Goal: Task Accomplishment & Management: Manage account settings

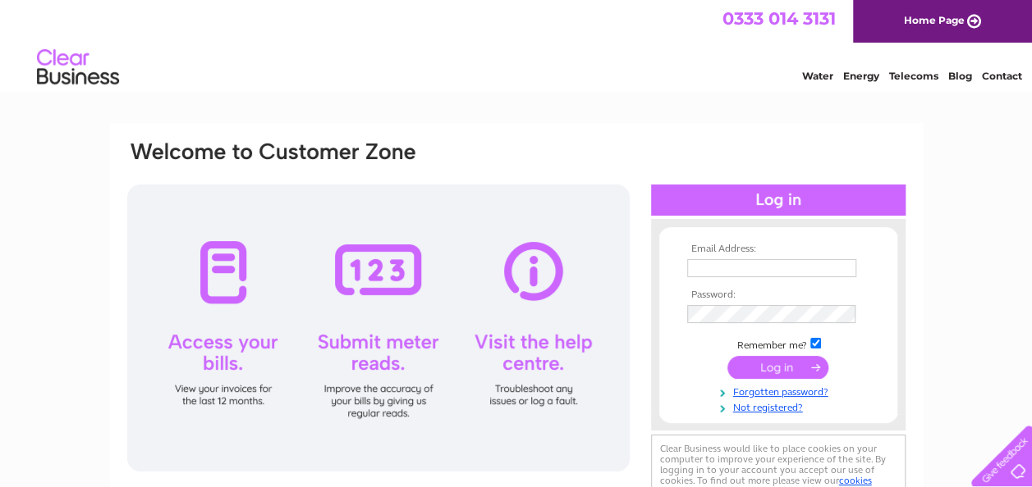
click at [697, 267] on input "text" at bounding box center [771, 268] width 169 height 18
click at [712, 274] on input "text" at bounding box center [772, 269] width 171 height 20
type input "hallspigfarm@gmail.com"
click at [774, 367] on input "submit" at bounding box center [777, 367] width 101 height 23
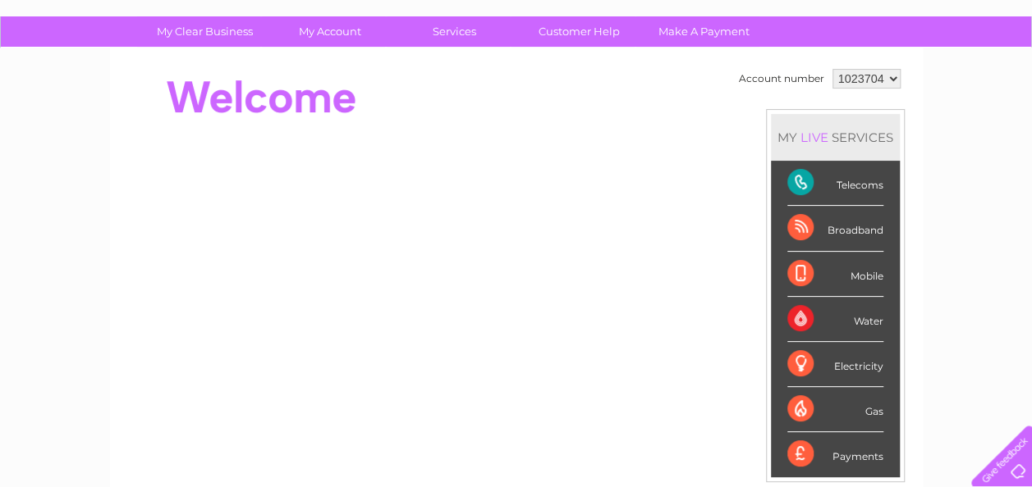
scroll to position [102, 0]
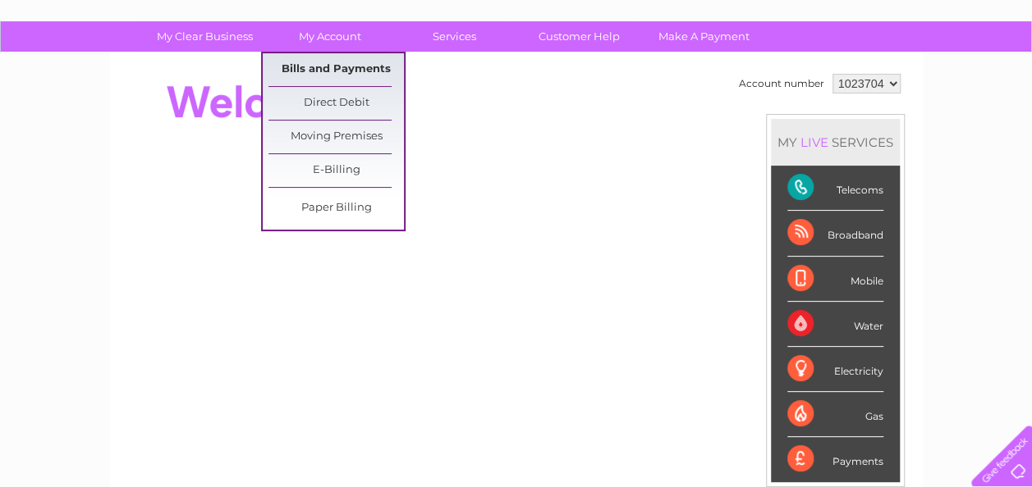
click at [312, 71] on link "Bills and Payments" at bounding box center [335, 69] width 135 height 33
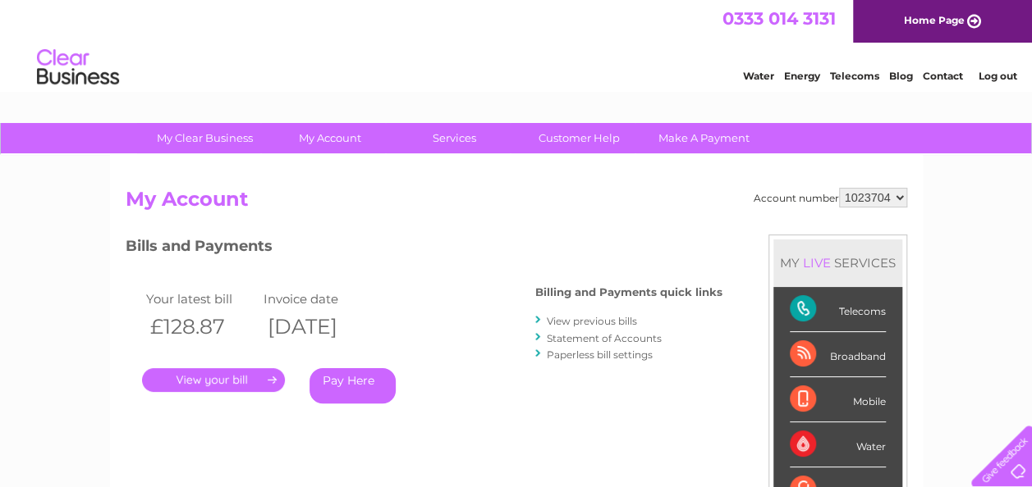
click at [213, 372] on link "." at bounding box center [213, 380] width 143 height 24
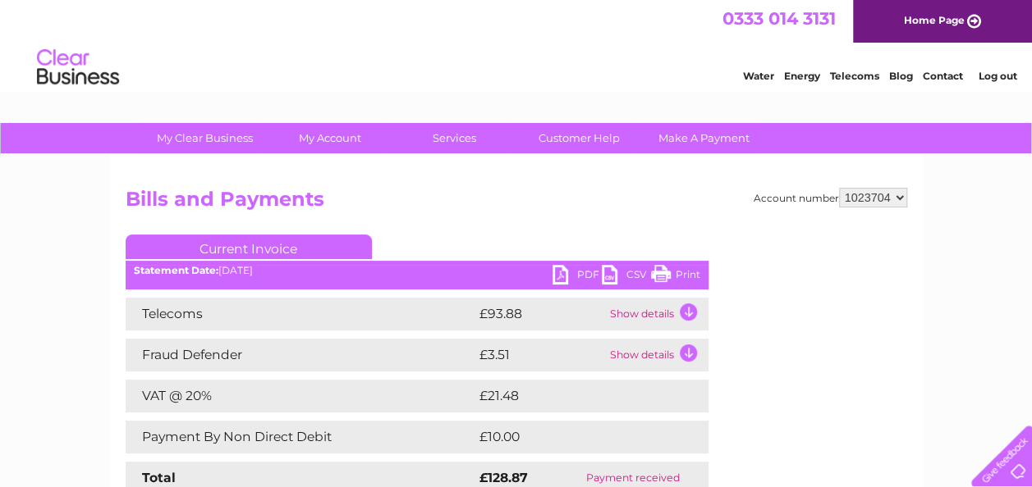
click at [558, 275] on link "PDF" at bounding box center [576, 277] width 49 height 24
click at [996, 74] on link "Log out" at bounding box center [996, 76] width 39 height 12
